Goal: Transaction & Acquisition: Purchase product/service

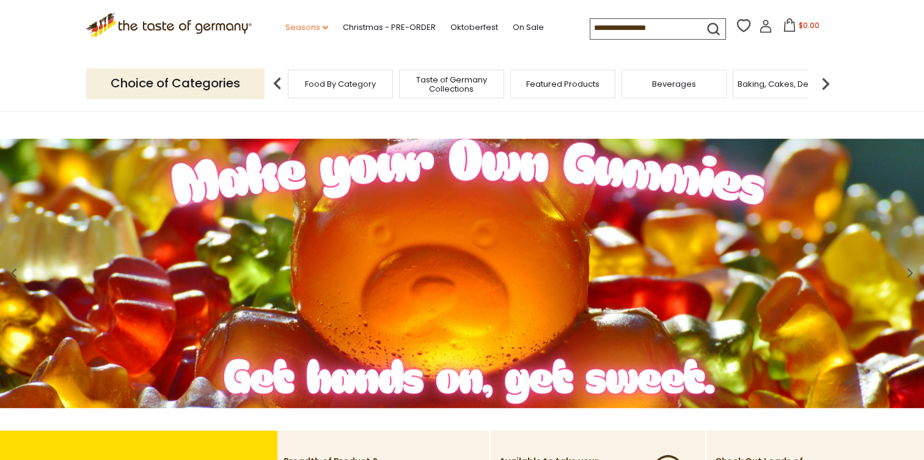
click at [319, 26] on link "Seasons dropdown_arrow" at bounding box center [306, 27] width 43 height 13
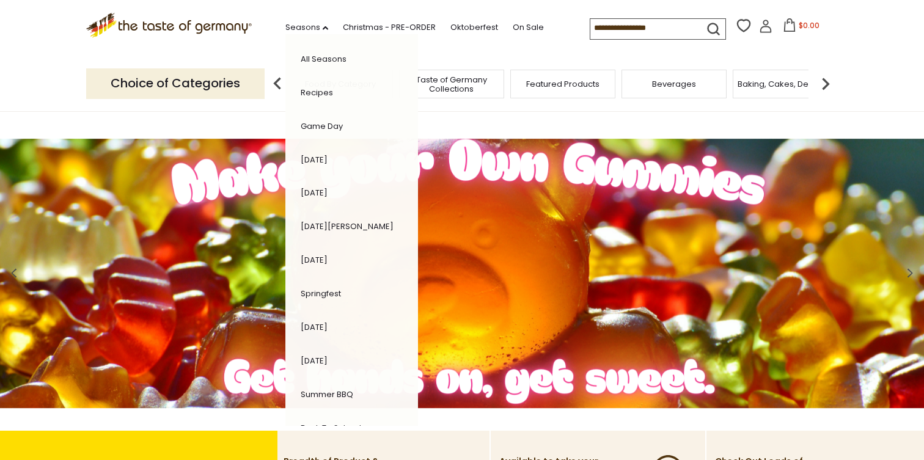
click at [322, 92] on link "Recipes" at bounding box center [317, 93] width 32 height 12
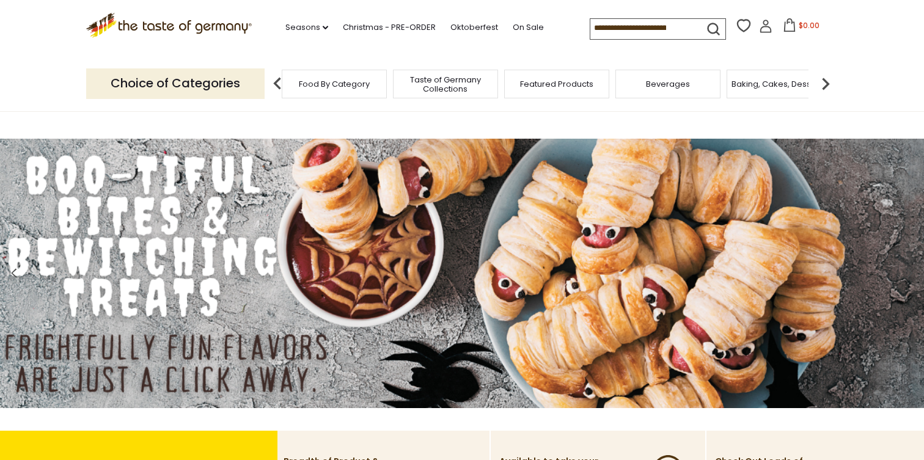
click at [646, 91] on div "Beverages" at bounding box center [667, 84] width 105 height 29
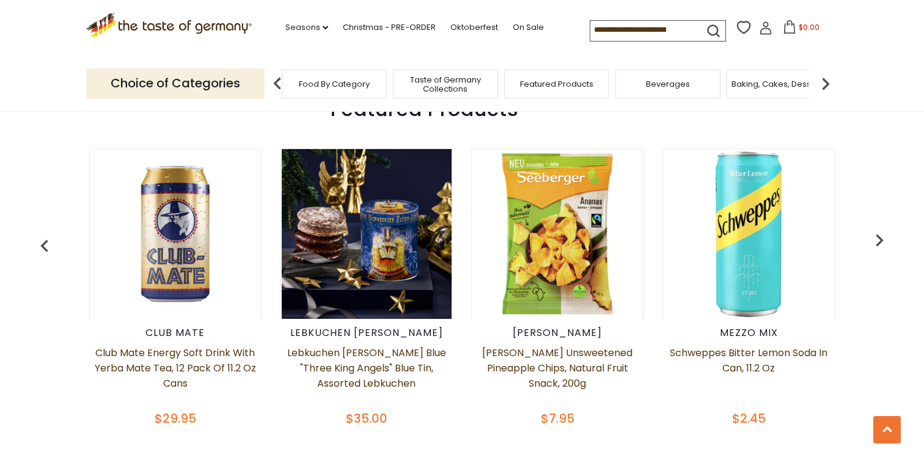
scroll to position [483, 0]
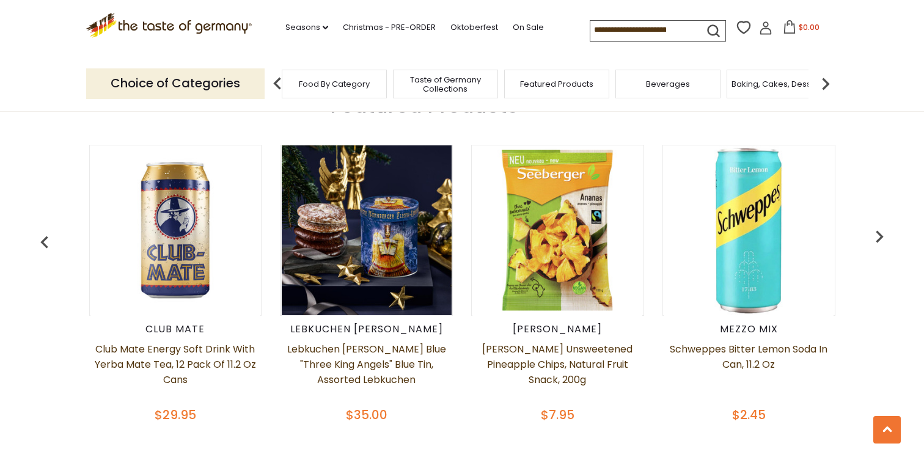
click at [331, 339] on div "Lebkuchen Schmidt Lebkuchen Schmidt Blue "Three King Angels" Blue Tin, Assorted…" at bounding box center [366, 282] width 191 height 304
click at [341, 366] on link "Lebkuchen [PERSON_NAME] Blue "Three King Angels" Blue Tin, Assorted Lebkuchen" at bounding box center [366, 372] width 173 height 61
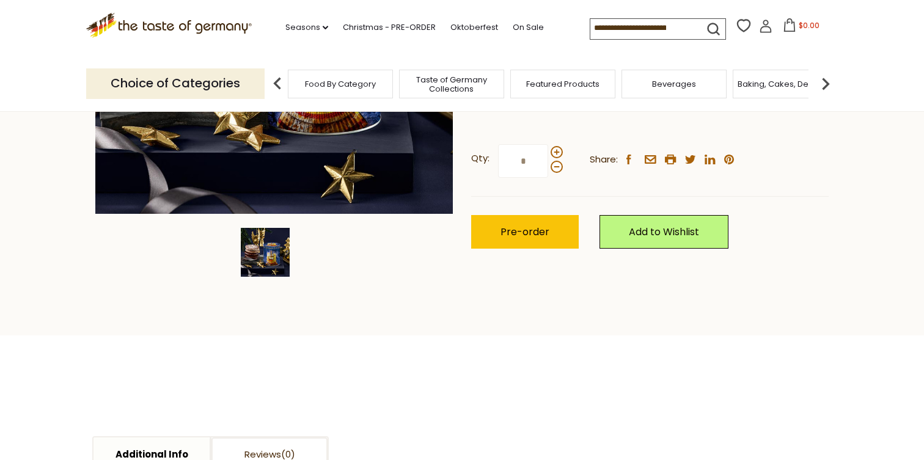
scroll to position [318, 0]
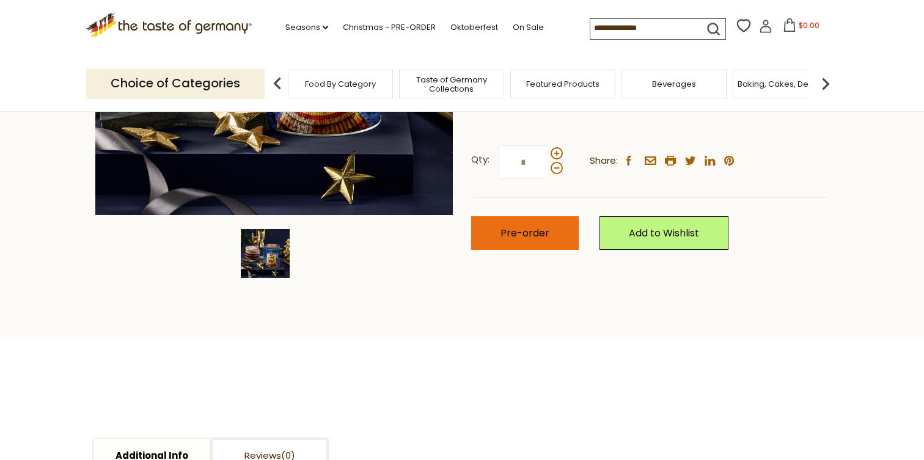
click at [541, 232] on span "Pre-order" at bounding box center [524, 233] width 49 height 14
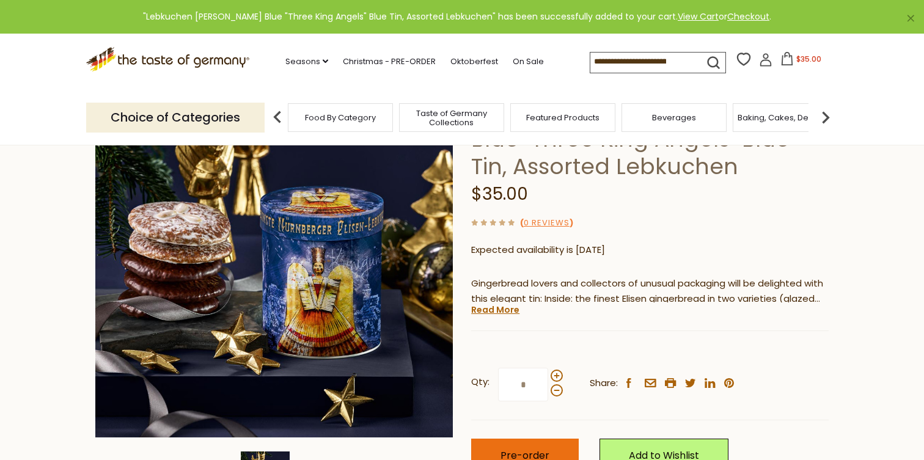
scroll to position [0, 0]
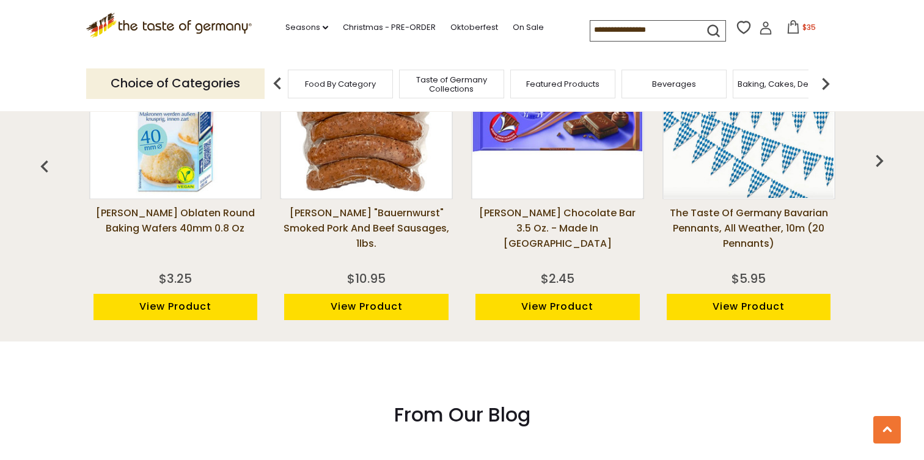
scroll to position [1025, 0]
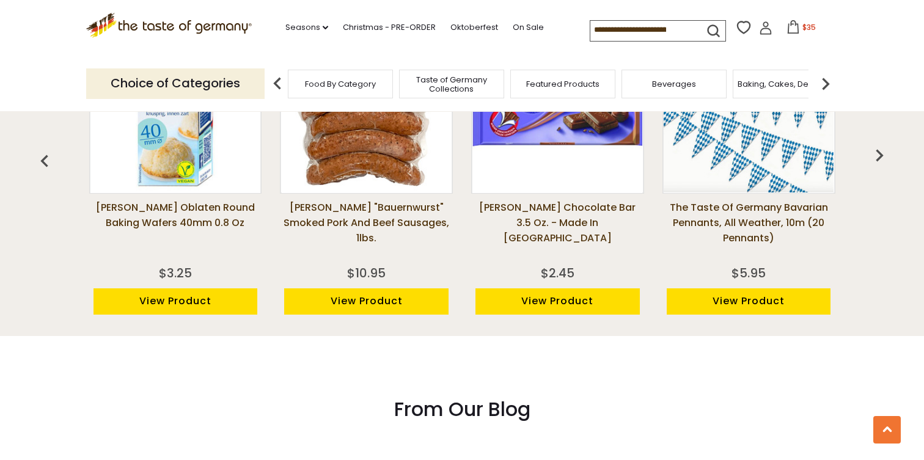
click at [172, 211] on link "[PERSON_NAME] Oblaten Round Baking Wafers 40mm 0.8 oz" at bounding box center [175, 230] width 173 height 61
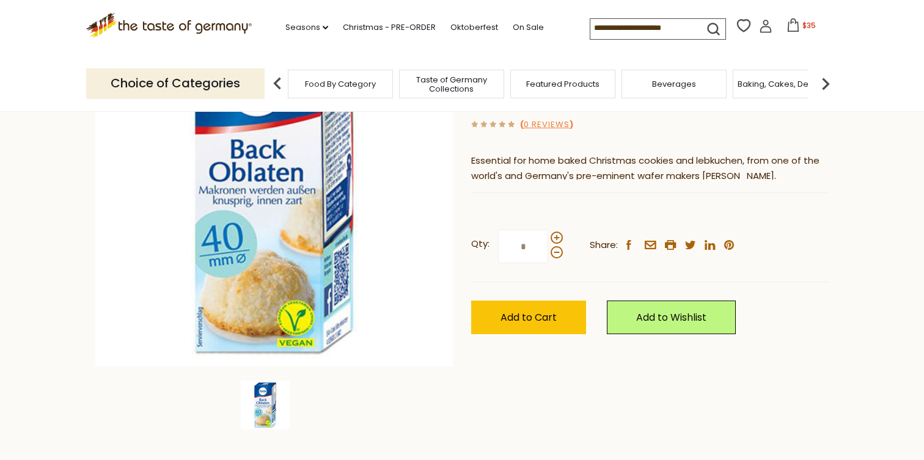
scroll to position [168, 0]
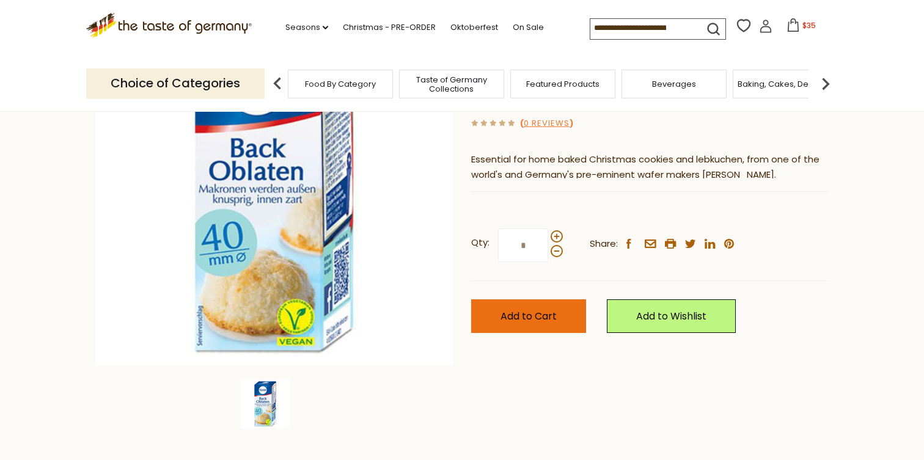
click at [537, 318] on span "Add to Cart" at bounding box center [528, 316] width 56 height 14
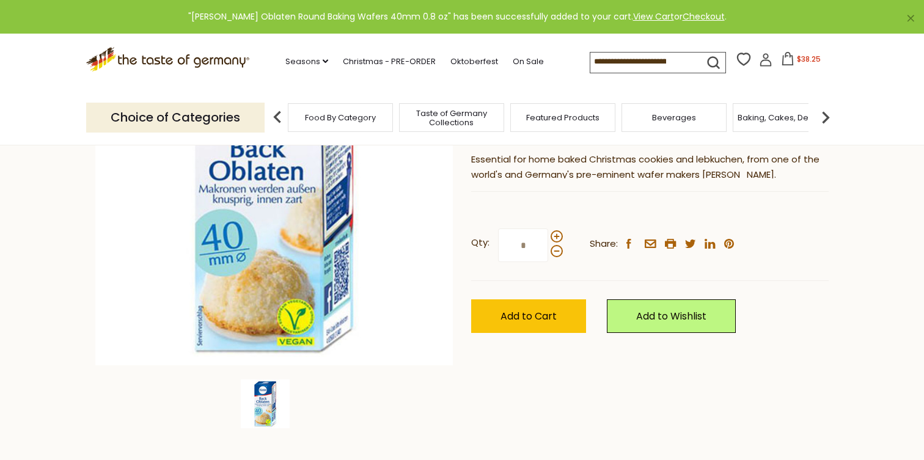
click at [805, 57] on span "$38.25" at bounding box center [809, 59] width 24 height 10
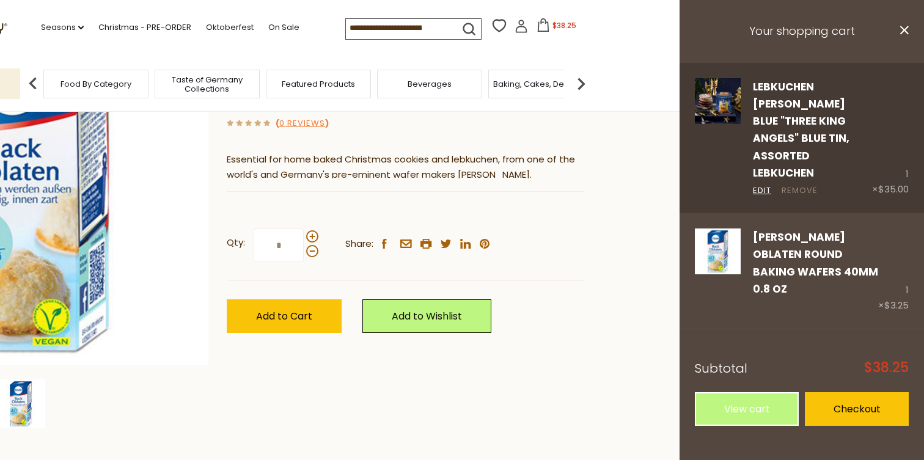
click at [797, 185] on link "Remove" at bounding box center [799, 191] width 36 height 13
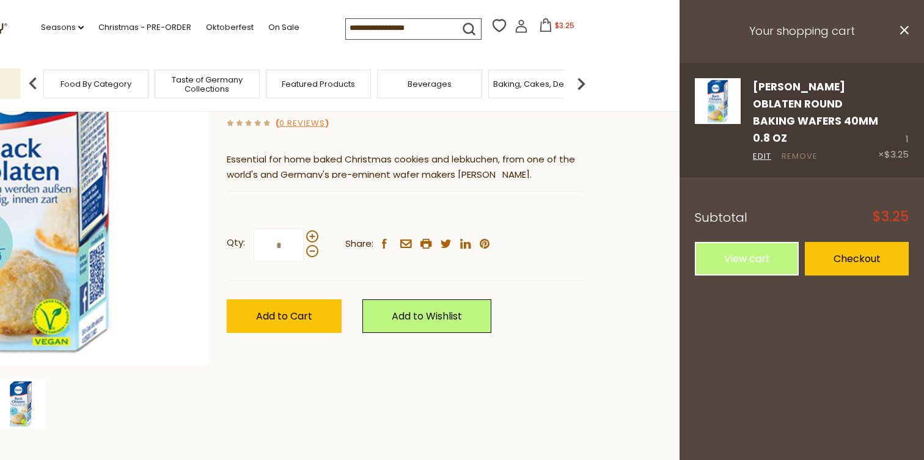
click at [797, 150] on link "Remove" at bounding box center [799, 156] width 36 height 13
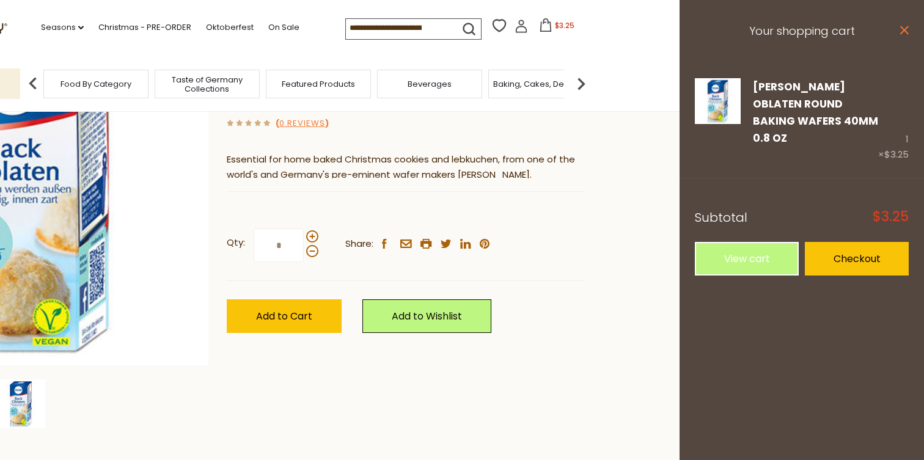
click at [908, 31] on icon "close" at bounding box center [903, 30] width 9 height 9
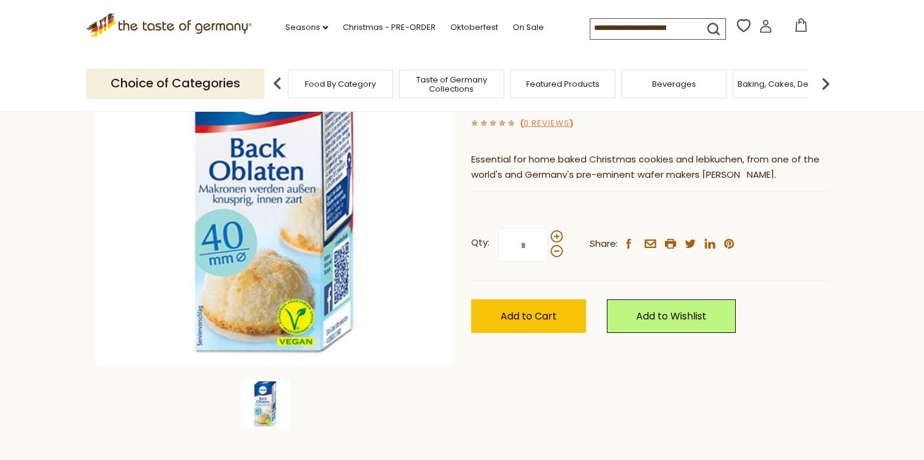
click at [188, 31] on icon ".st0{fill:#EDD300;} .st1{fill:#D33E21;}" at bounding box center [169, 25] width 166 height 25
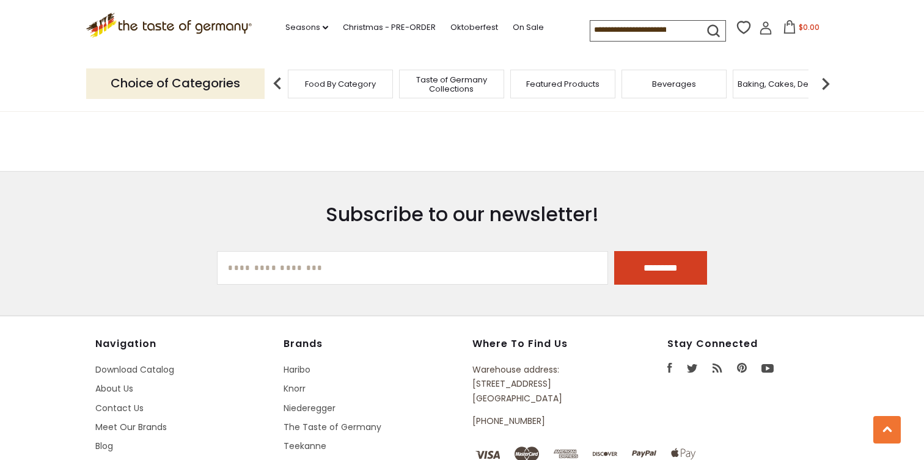
scroll to position [2063, 0]
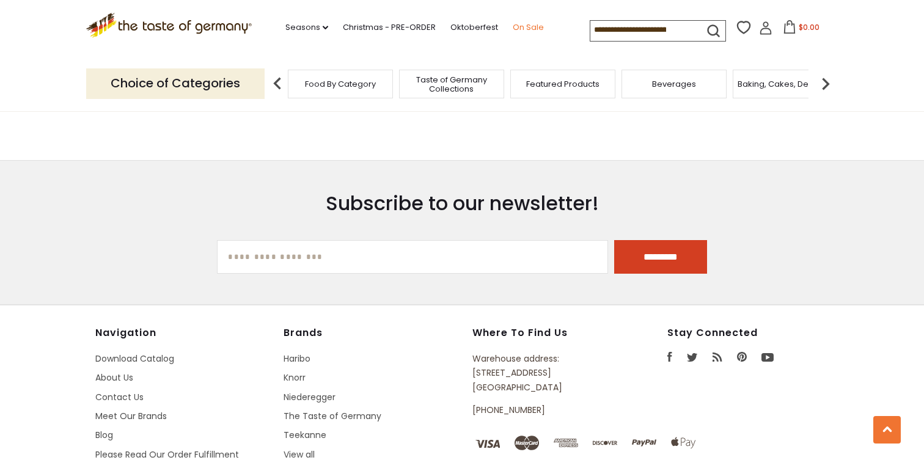
click at [516, 25] on link "On Sale" at bounding box center [528, 27] width 31 height 13
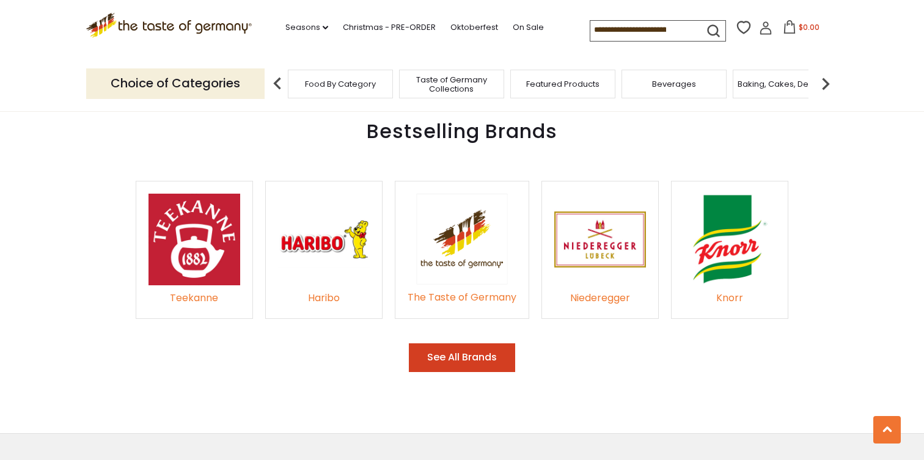
scroll to position [1783, 0]
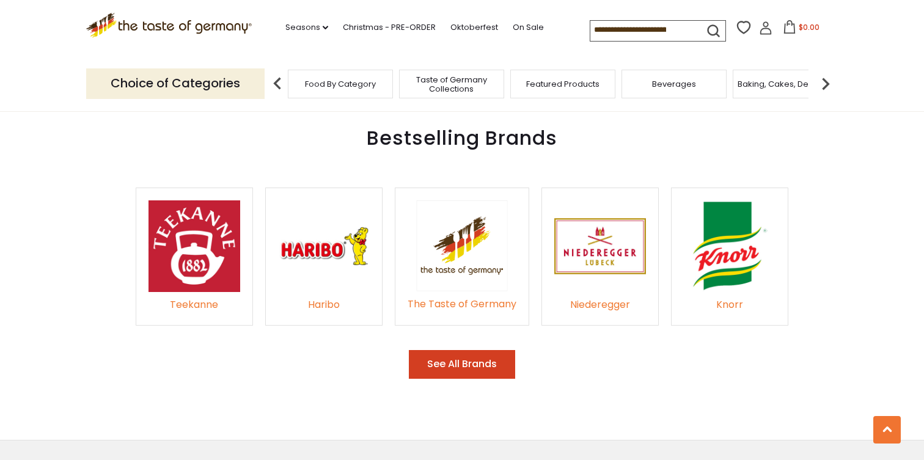
click at [436, 296] on div "The Taste of Germany" at bounding box center [462, 304] width 109 height 16
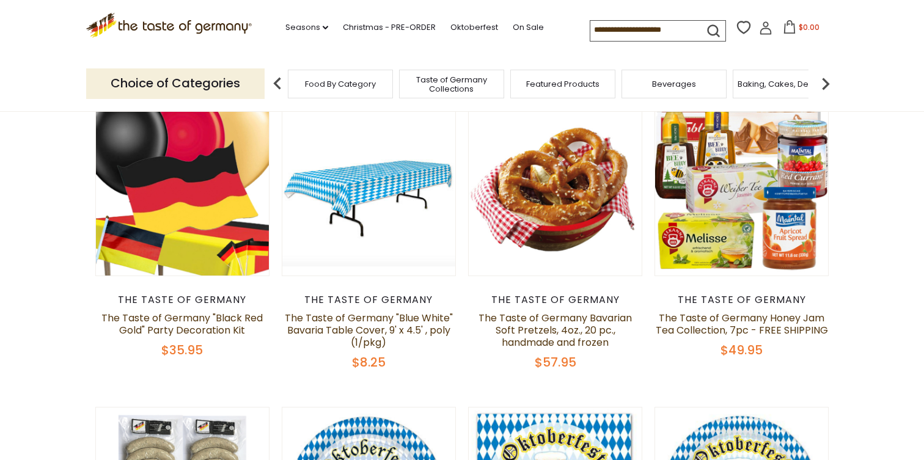
scroll to position [417, 0]
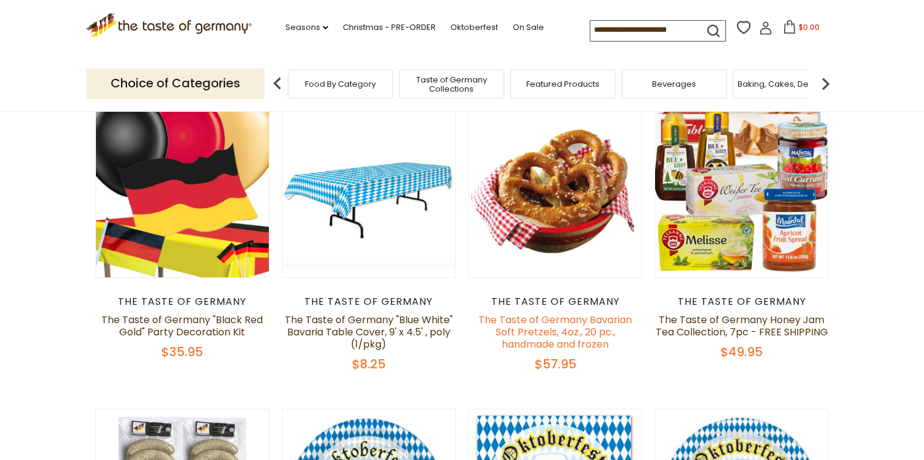
click at [529, 324] on link "The Taste of Germany Bavarian Soft Pretzels, 4oz., 20 pc., handmade and frozen" at bounding box center [554, 332] width 153 height 38
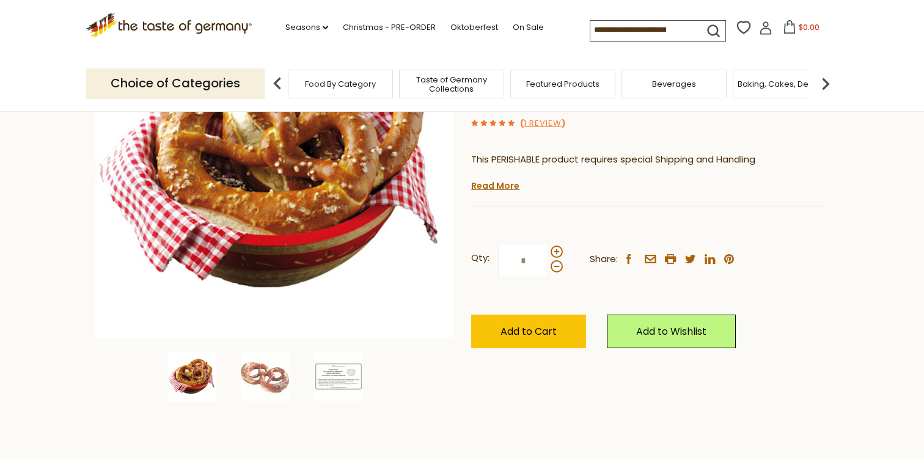
scroll to position [202, 0]
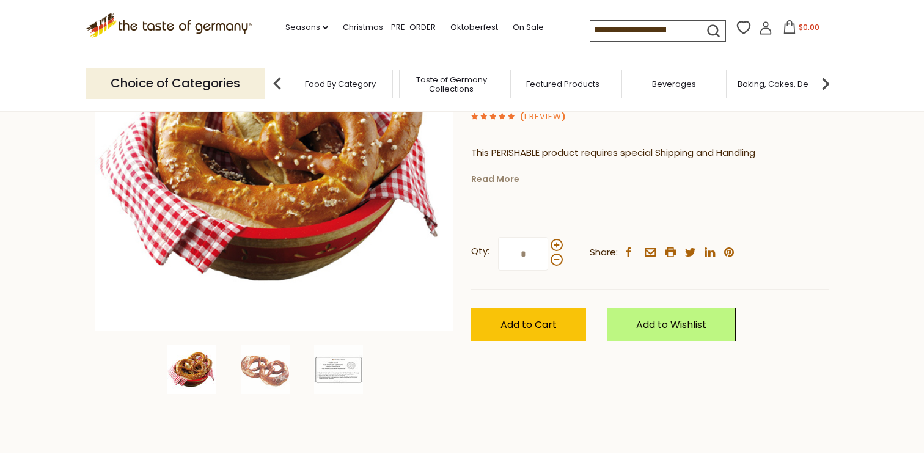
click at [490, 181] on link "Read More" at bounding box center [495, 179] width 48 height 12
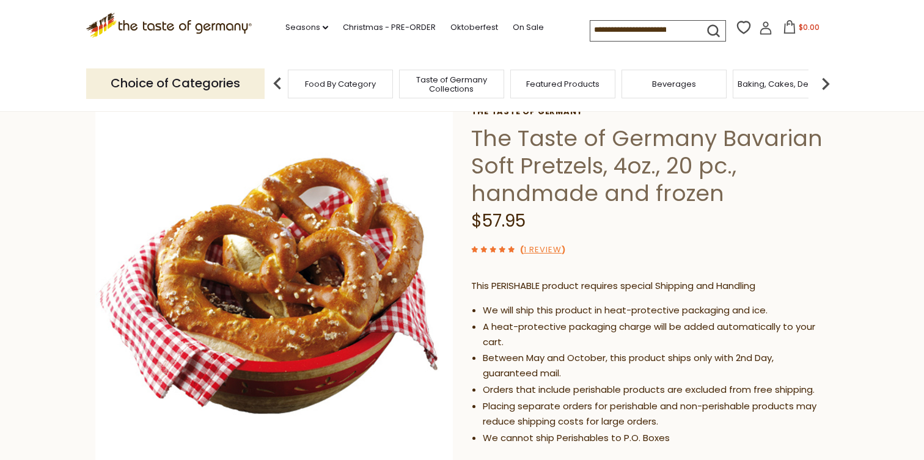
scroll to position [0, 0]
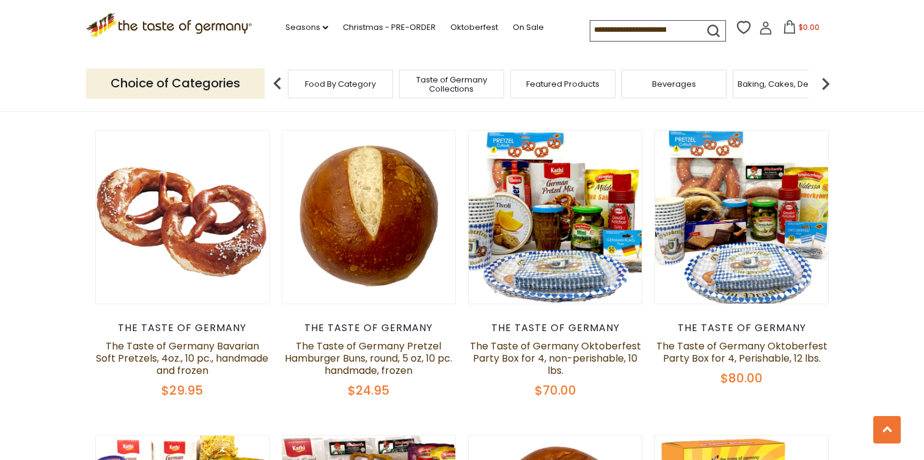
scroll to position [2234, 0]
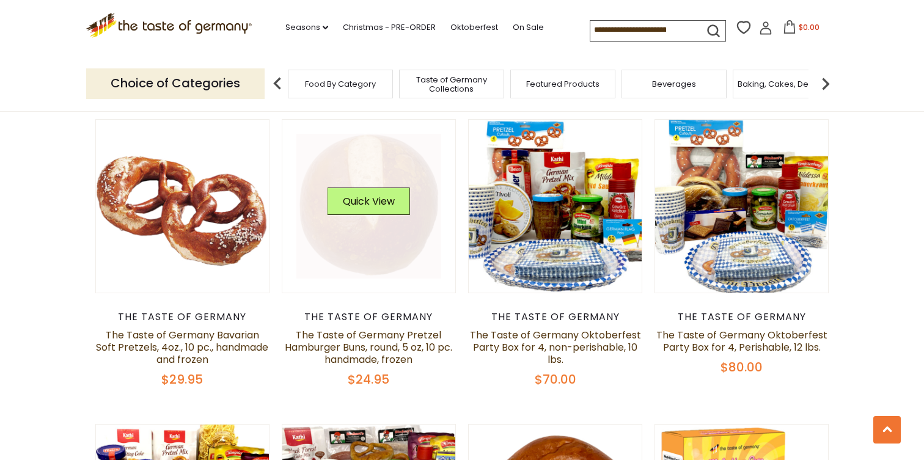
click at [368, 266] on link at bounding box center [368, 206] width 145 height 145
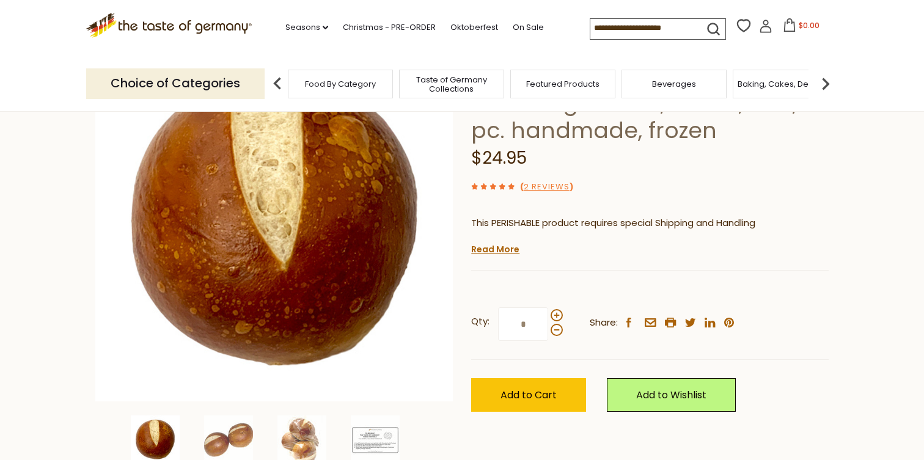
scroll to position [151, 0]
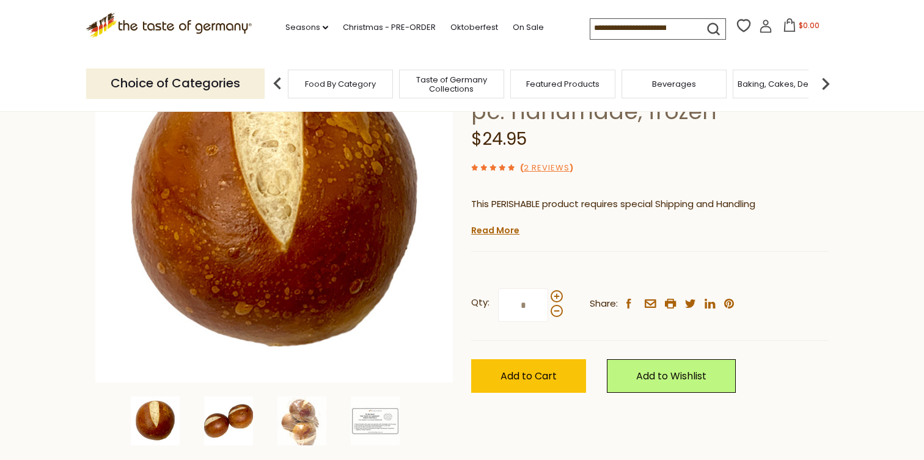
click at [229, 417] on img at bounding box center [228, 421] width 49 height 49
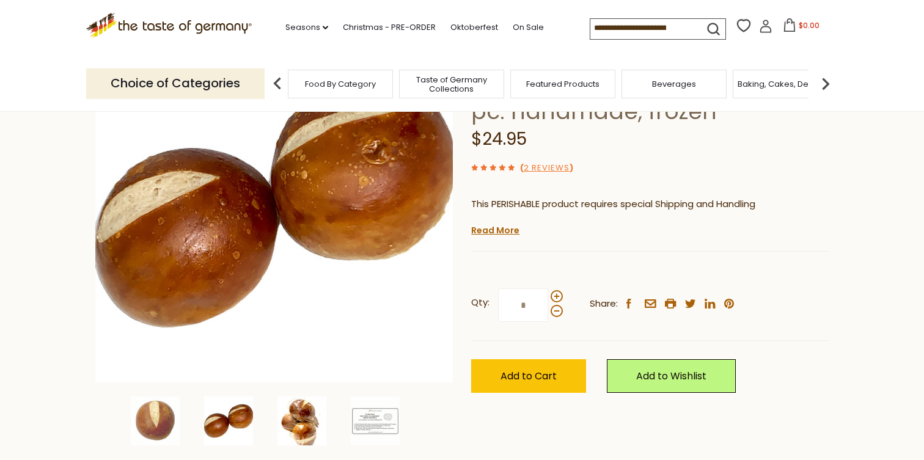
click at [291, 423] on img at bounding box center [301, 421] width 49 height 49
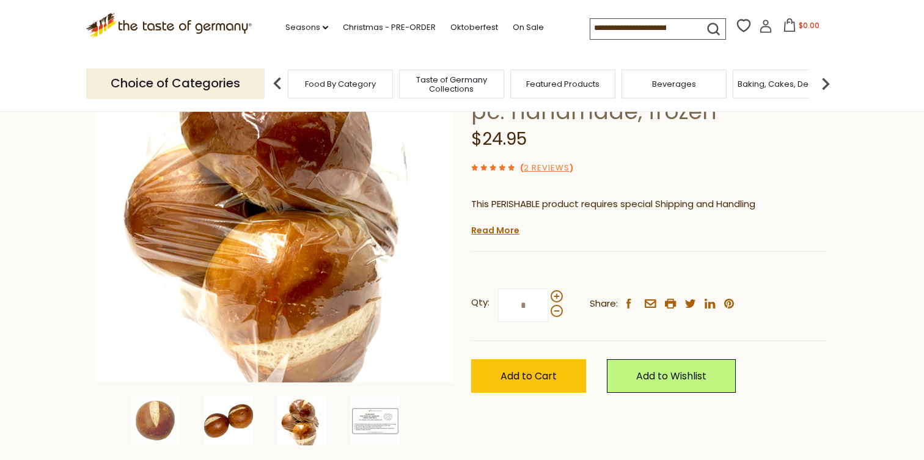
click at [221, 411] on img at bounding box center [228, 421] width 49 height 49
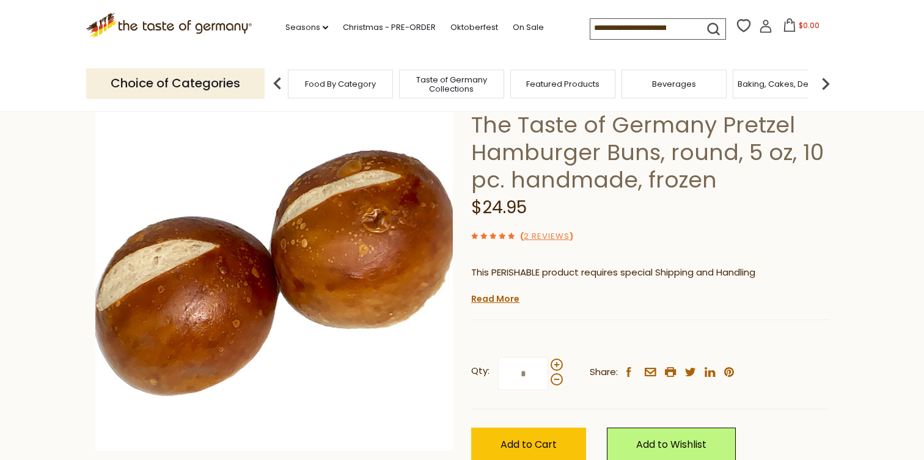
scroll to position [0, 0]
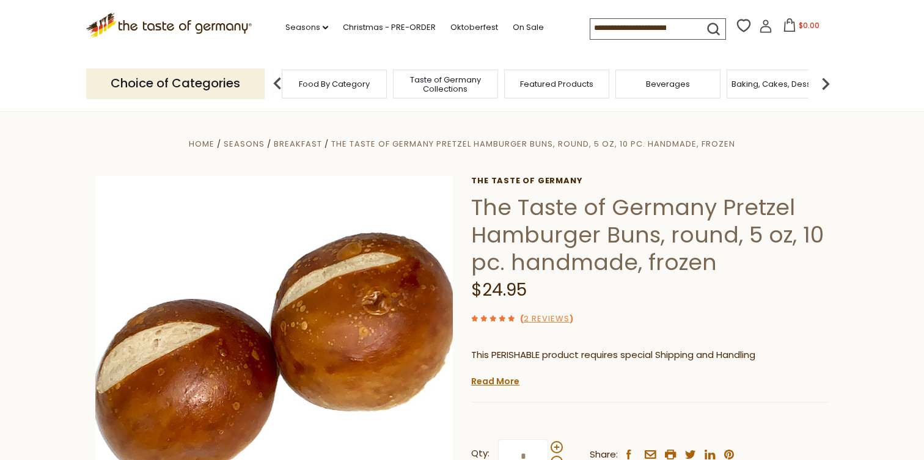
click at [776, 86] on span "Baking, Cakes, Desserts" at bounding box center [778, 83] width 95 height 9
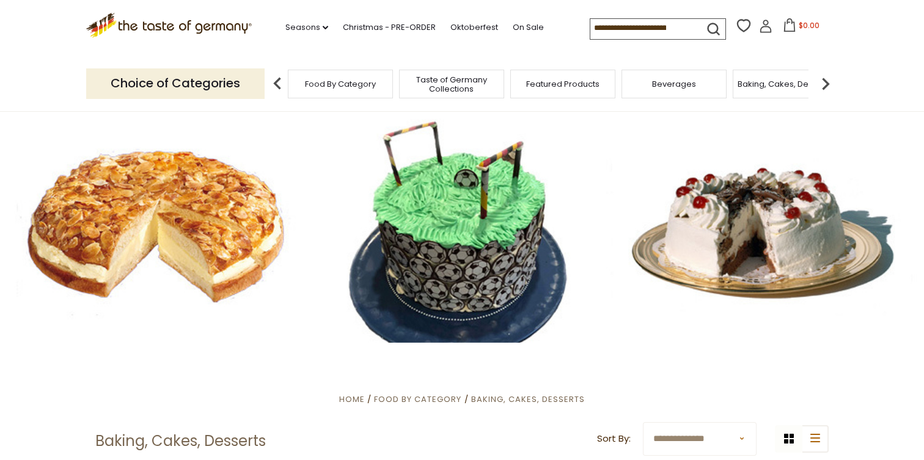
click at [448, 257] on div at bounding box center [462, 227] width 924 height 231
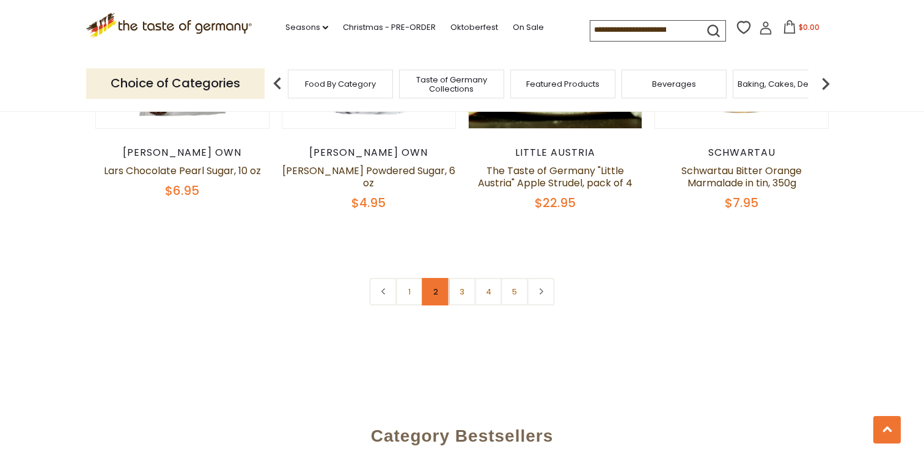
click at [431, 278] on link "2" at bounding box center [435, 291] width 27 height 27
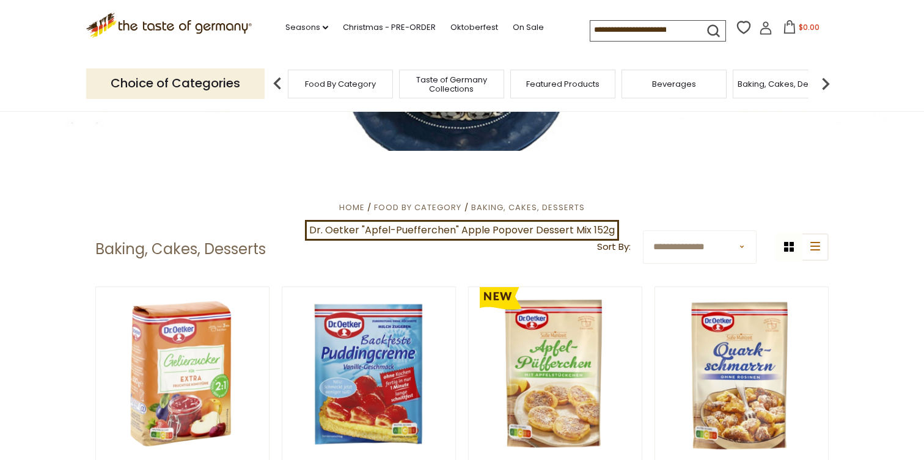
scroll to position [194, 0]
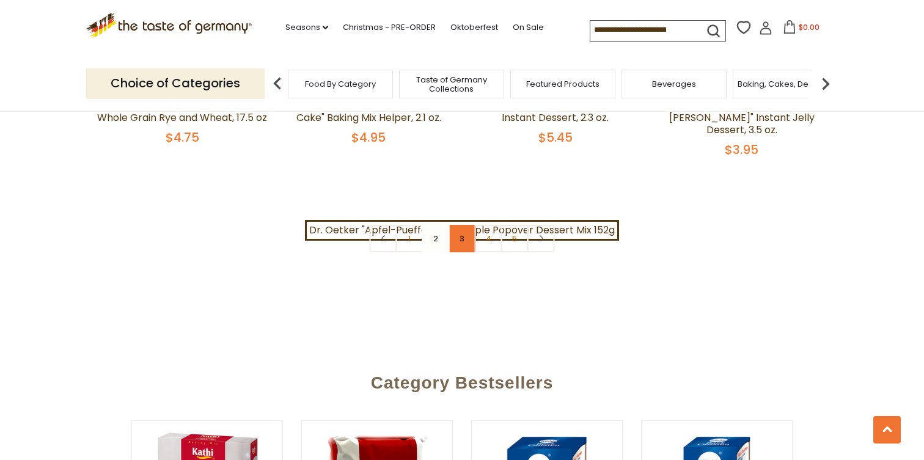
click at [459, 225] on link "3" at bounding box center [461, 238] width 27 height 27
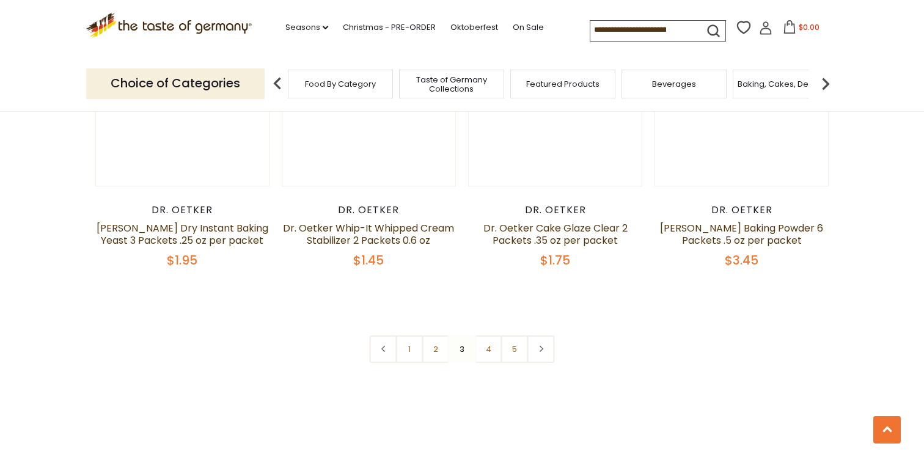
scroll to position [2884, 0]
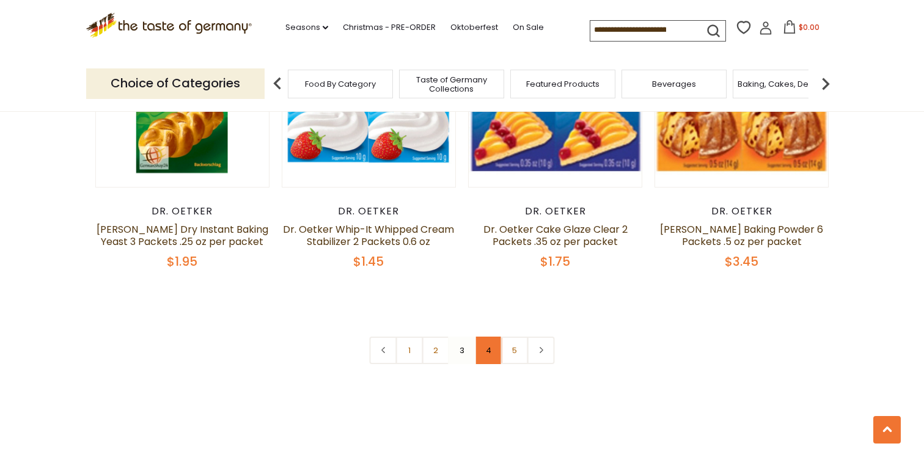
click at [485, 337] on link "4" at bounding box center [488, 350] width 27 height 27
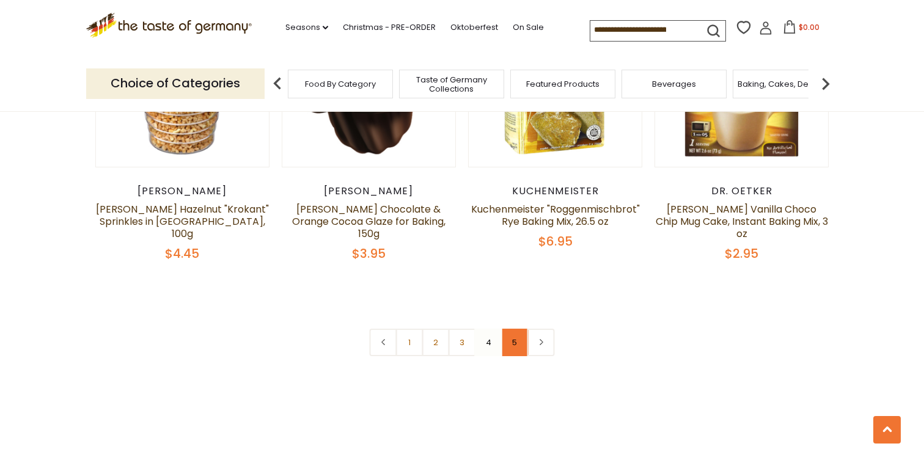
click at [508, 329] on link "5" at bounding box center [514, 342] width 27 height 27
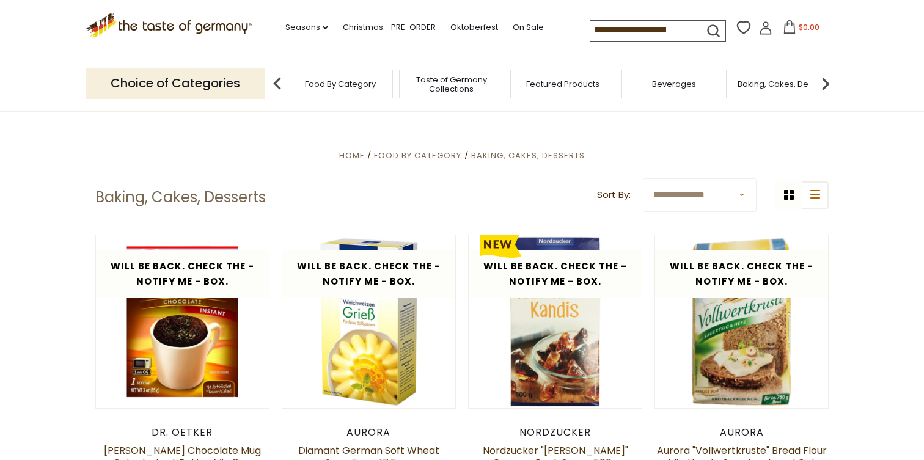
scroll to position [0, 0]
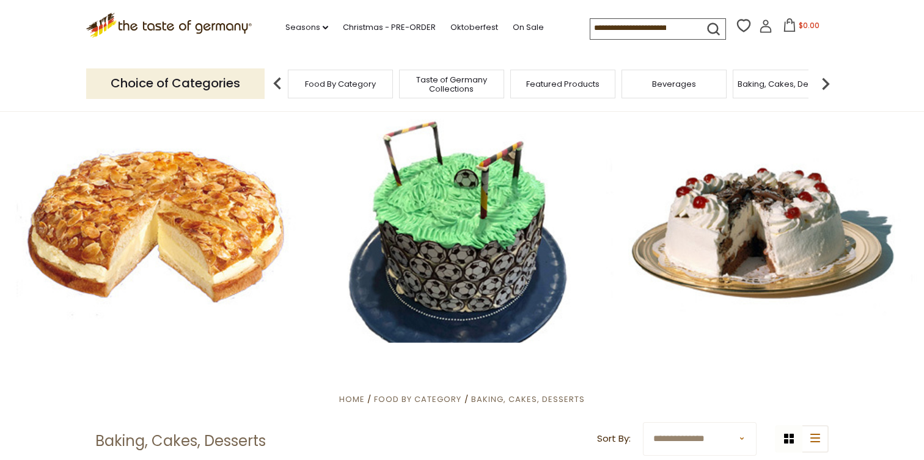
click at [449, 298] on div at bounding box center [462, 227] width 924 height 231
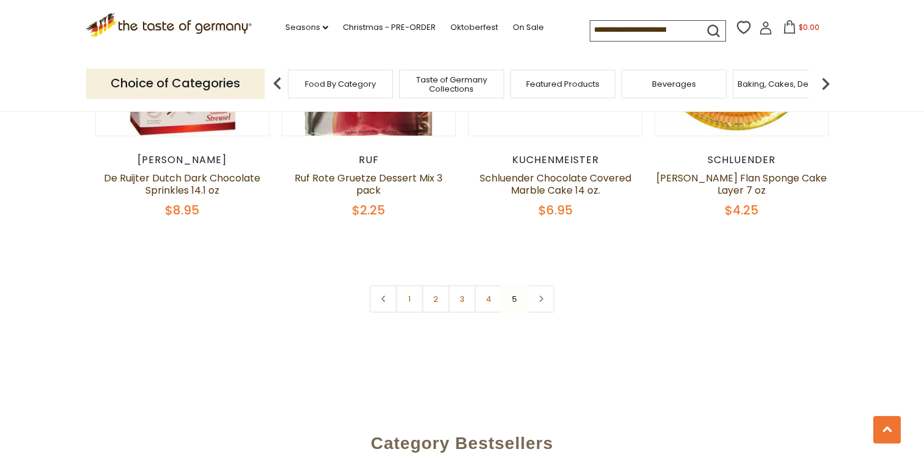
scroll to position [2040, 0]
click at [543, 295] on icon at bounding box center [540, 298] width 7 height 6
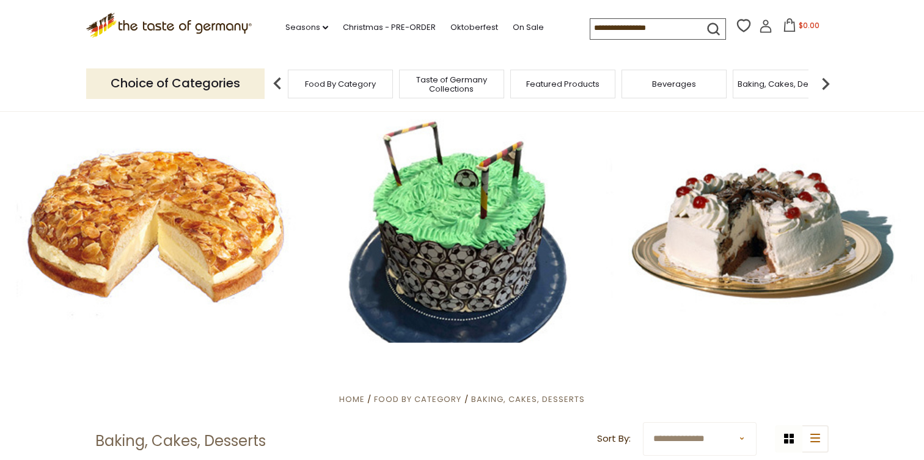
click at [443, 236] on div at bounding box center [462, 227] width 924 height 231
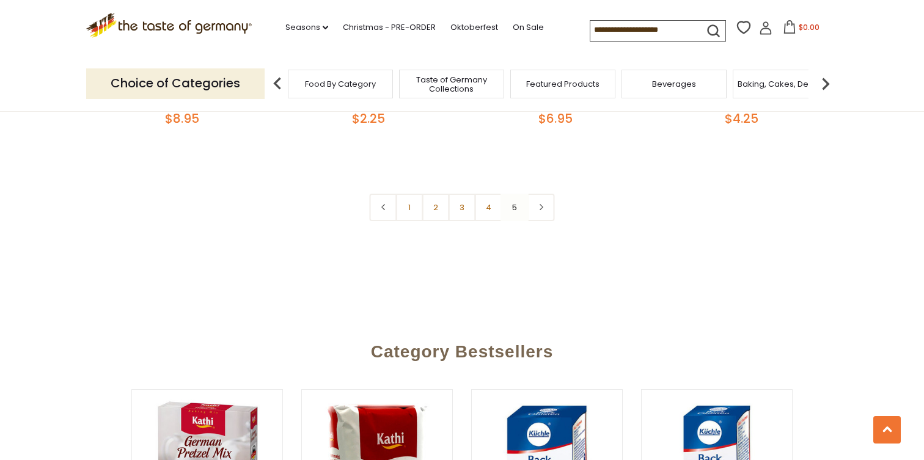
scroll to position [2133, 0]
